Goal: Task Accomplishment & Management: Manage account settings

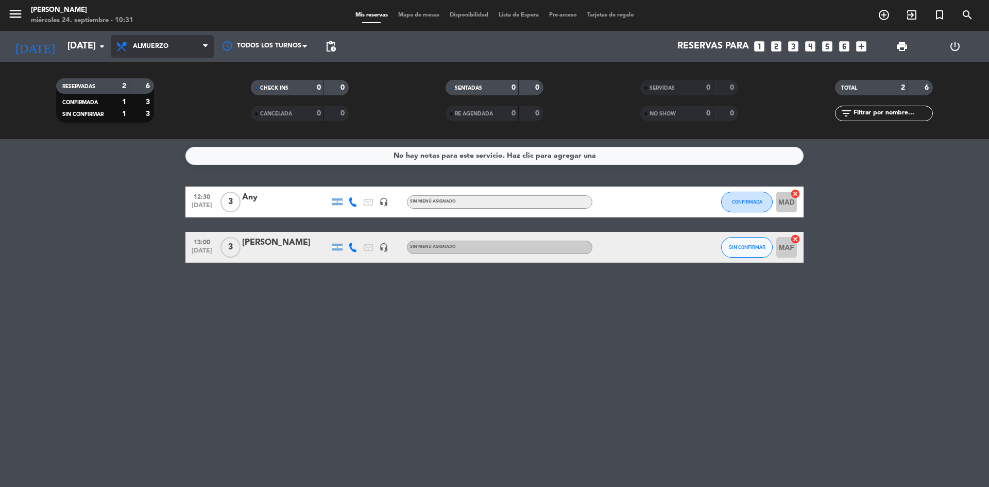
click at [177, 46] on span "Almuerzo" at bounding box center [162, 46] width 103 height 23
click at [171, 111] on div "menu Chocho Sushi [DATE] 24. septiembre - 10:31 Mis reservas Mapa de mesas Disp…" at bounding box center [494, 69] width 989 height 139
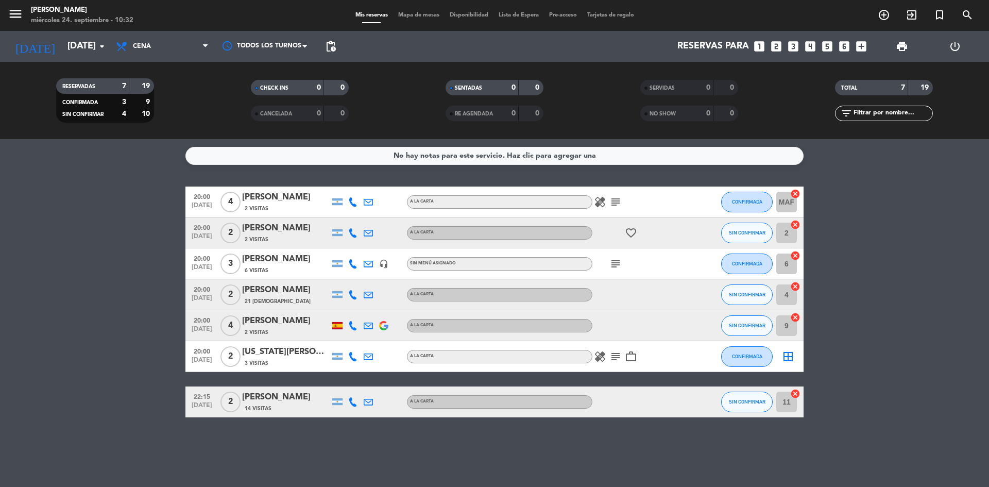
click at [617, 356] on icon "subject" at bounding box center [615, 356] width 12 height 12
click at [279, 354] on div "[US_STATE][PERSON_NAME]" at bounding box center [286, 351] width 88 height 13
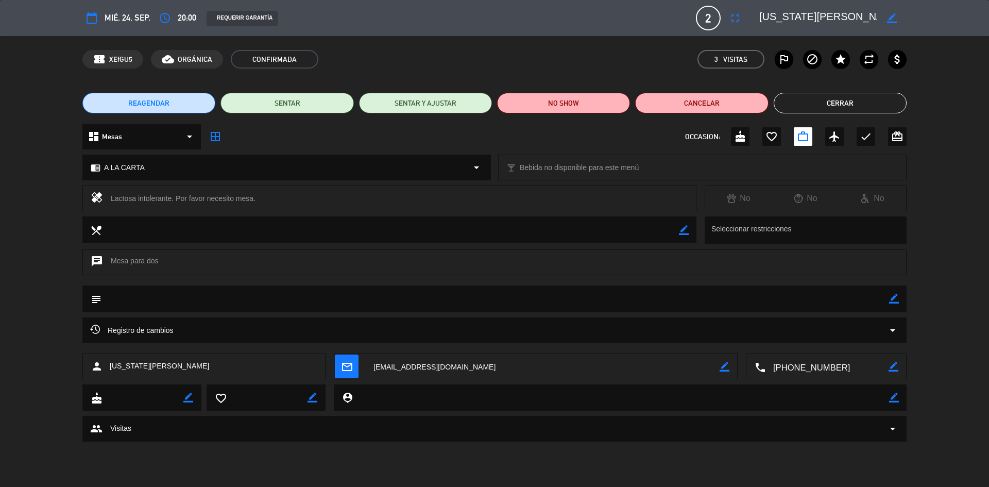
click at [703, 19] on span "2" at bounding box center [708, 18] width 25 height 25
click at [735, 21] on icon "fullscreen" at bounding box center [735, 18] width 12 height 12
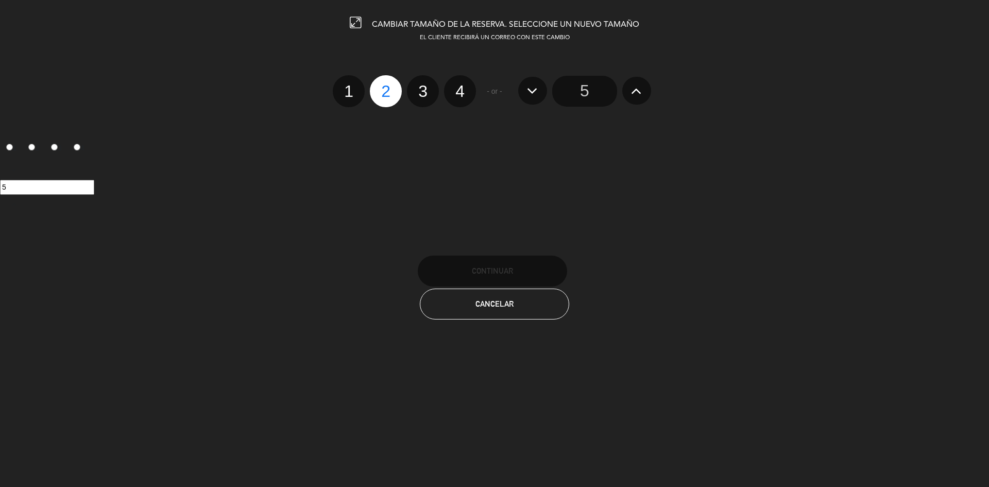
click at [458, 95] on label "4" at bounding box center [460, 91] width 32 height 32
click at [458, 85] on input "4" at bounding box center [458, 82] width 7 height 7
radio input "true"
radio input "false"
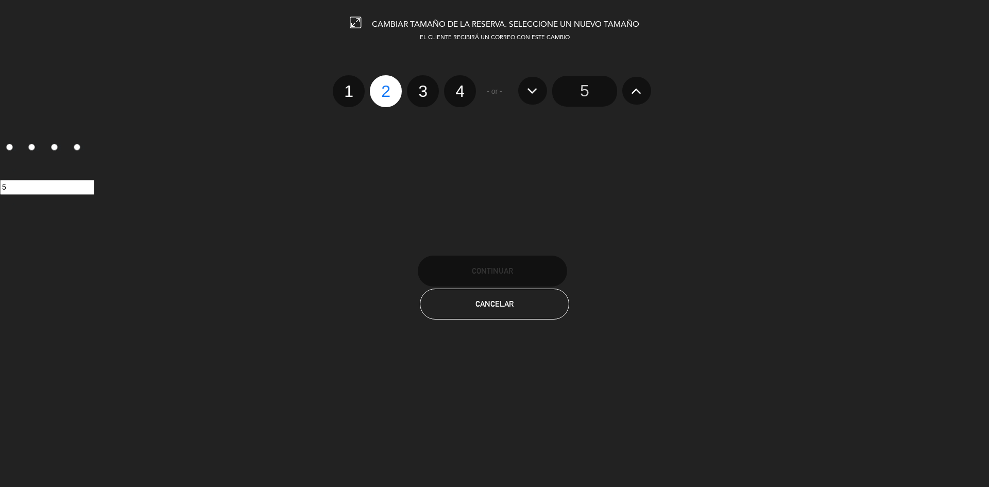
radio input "false"
radio input "true"
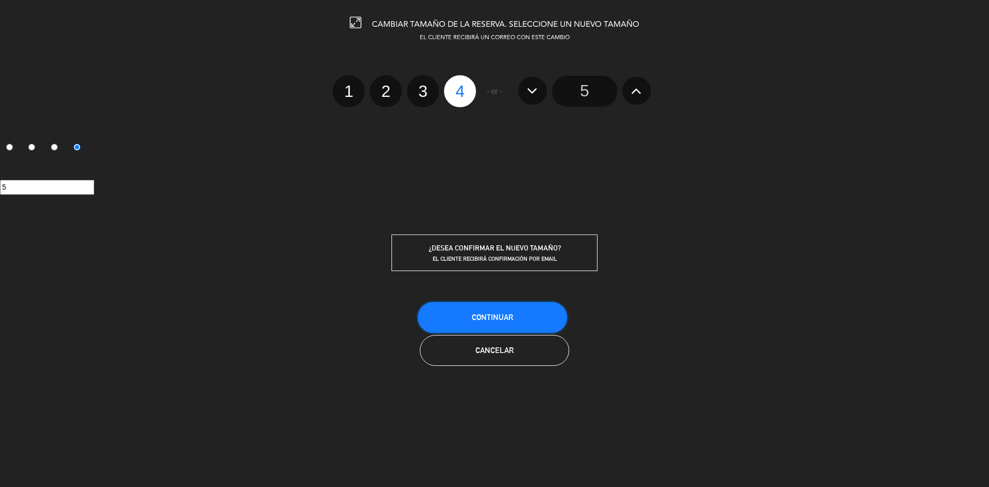
click at [502, 312] on button "Continuar" at bounding box center [492, 317] width 149 height 31
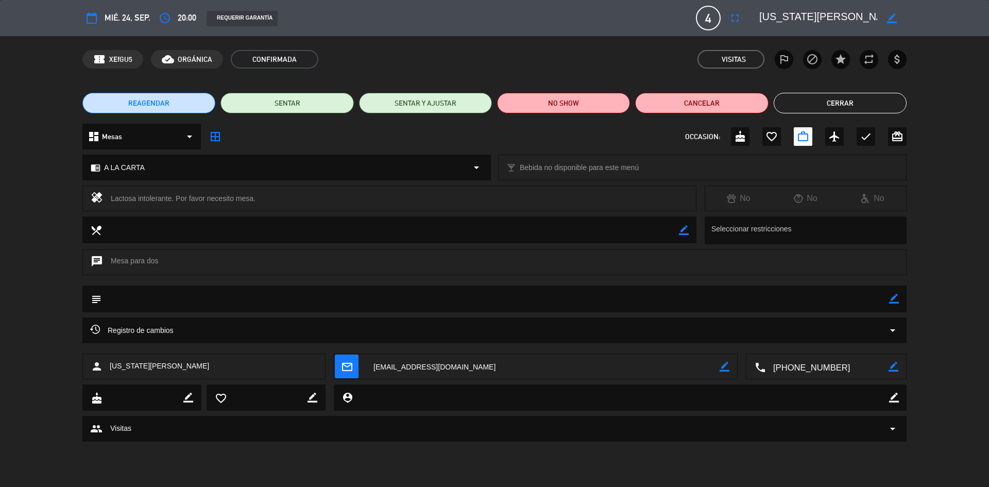
click at [870, 100] on button "Cerrar" at bounding box center [839, 103] width 133 height 21
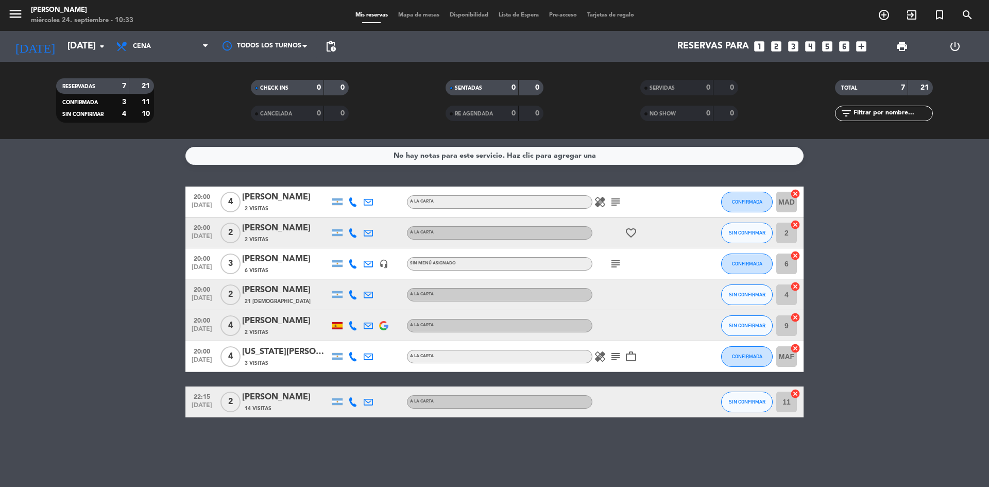
click at [616, 356] on icon "subject" at bounding box center [615, 356] width 12 height 12
click at [352, 327] on icon at bounding box center [352, 325] width 9 height 9
click at [610, 259] on icon "subject" at bounding box center [615, 263] width 12 height 12
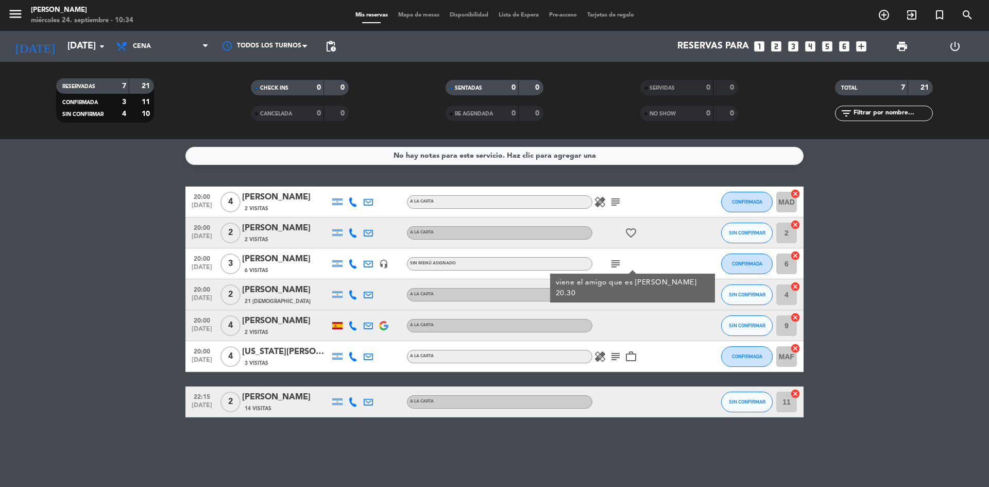
click at [881, 330] on bookings-row "20:00 [DATE] 4 [PERSON_NAME] 2 Visitas A LA CARTA healing subject CONFIRMADA MA…" at bounding box center [494, 301] width 989 height 231
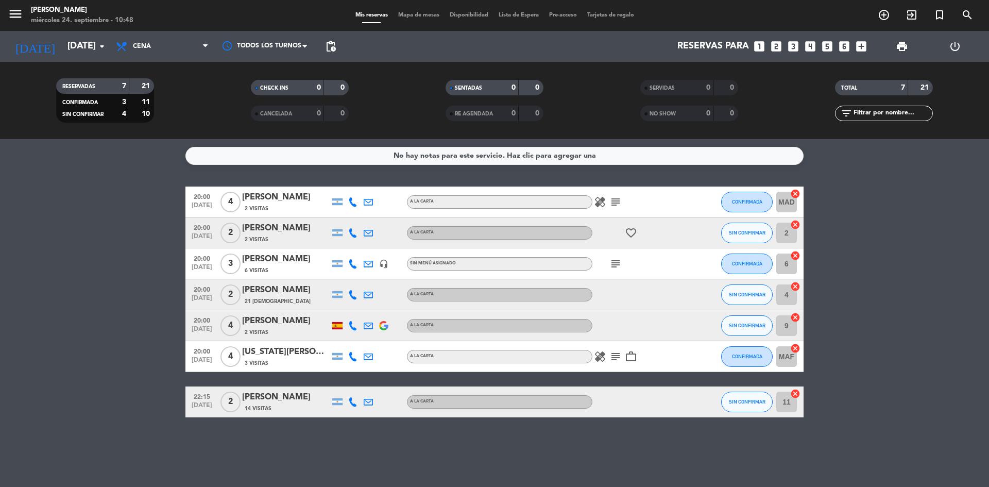
click at [601, 204] on icon "healing" at bounding box center [600, 202] width 12 height 12
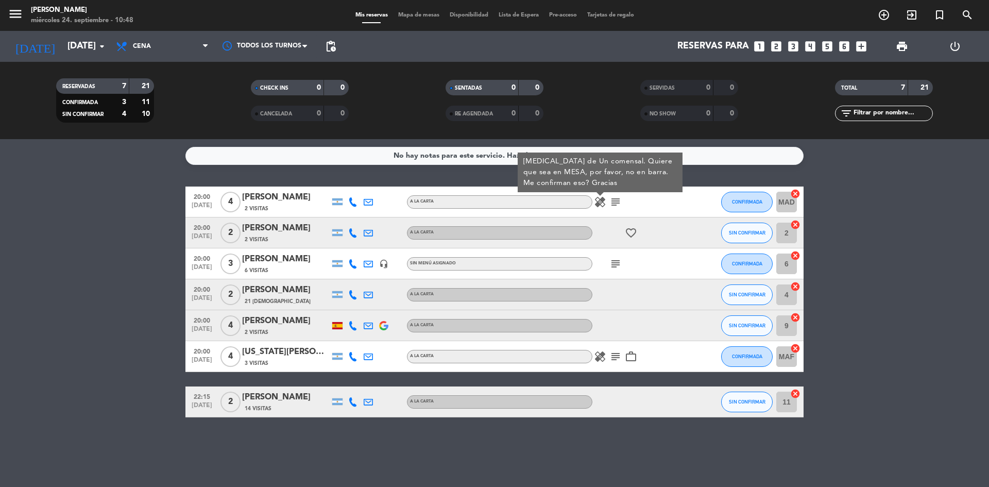
click at [879, 242] on bookings-row "20:00 [DATE] 4 [PERSON_NAME] 2 Visitas A LA CARTA healing [MEDICAL_DATA] de Un …" at bounding box center [494, 301] width 989 height 231
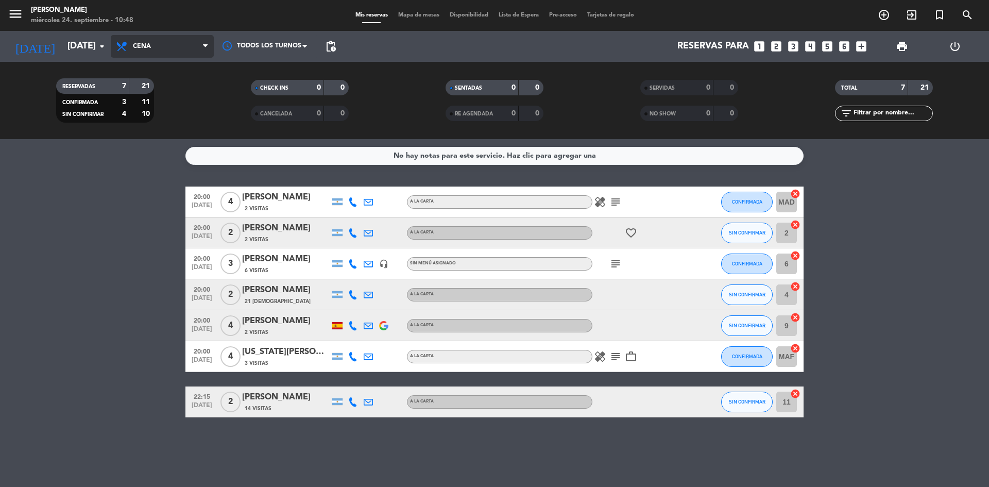
click at [205, 50] on icon at bounding box center [205, 46] width 5 height 8
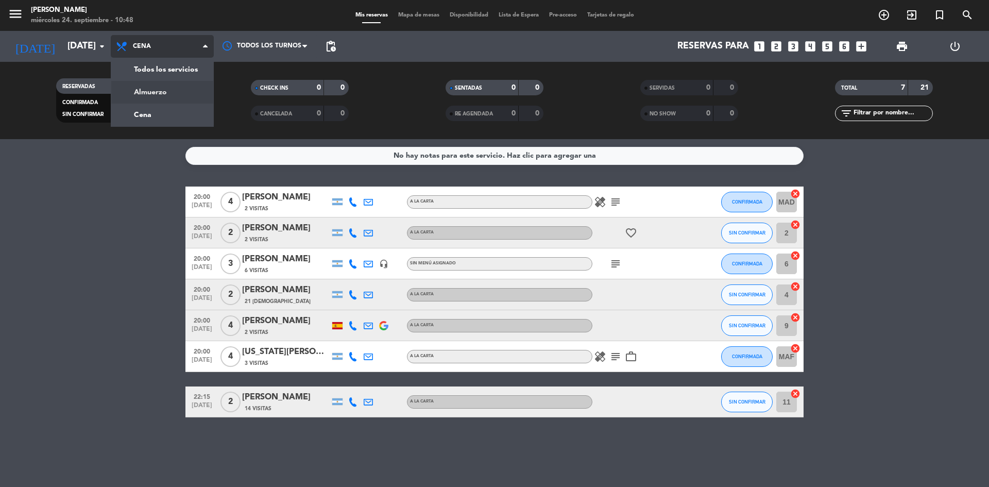
click at [165, 92] on div "menu Chocho Sushi [DATE] 24. septiembre - 10:48 Mis reservas Mapa de mesas Disp…" at bounding box center [494, 69] width 989 height 139
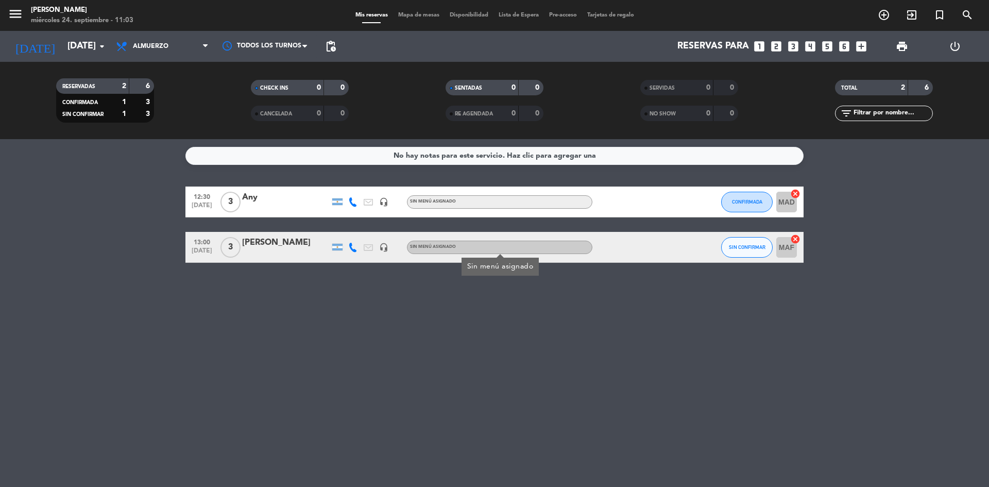
click at [414, 238] on div "13:00 [DATE] 3 [PERSON_NAME] Font headset_mic Sin menú asignado Sin menú asigna…" at bounding box center [494, 247] width 618 height 31
click at [484, 464] on div "No hay notas para este servicio. Haz clic para agregar una 12:30 [DATE] 3 Any h…" at bounding box center [494, 313] width 989 height 348
click at [489, 471] on div "No hay notas para este servicio. Haz clic para agregar una 12:30 [DATE] 3 Any h…" at bounding box center [494, 313] width 989 height 348
